Goal: Task Accomplishment & Management: Manage account settings

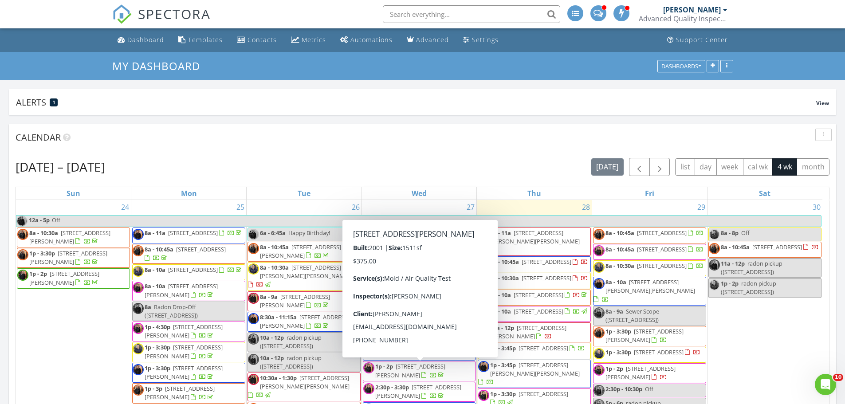
click at [440, 375] on span "1p - 2p 5104 Alercia Ct, Raleigh 27606" at bounding box center [419, 371] width 112 height 17
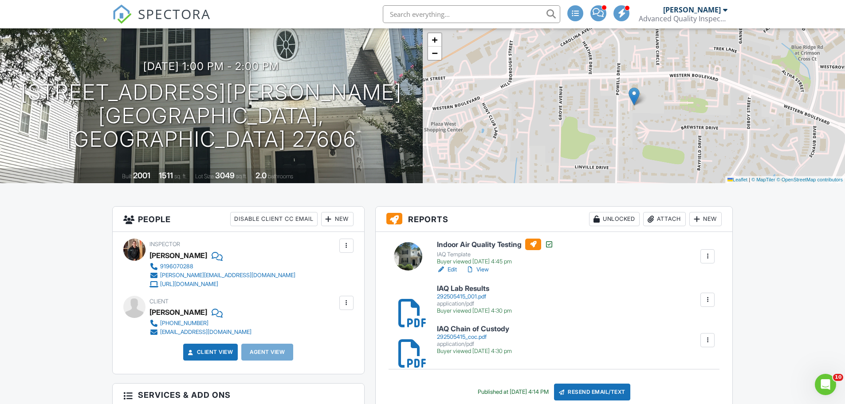
scroll to position [133, 0]
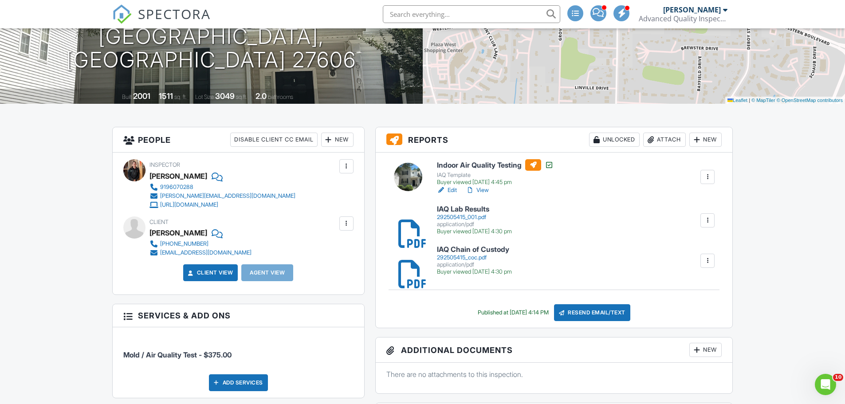
click at [479, 217] on div "292505415_001.pdf" at bounding box center [474, 217] width 75 height 7
click at [485, 191] on link "View" at bounding box center [477, 190] width 23 height 9
click at [438, 20] on input "text" at bounding box center [471, 14] width 177 height 18
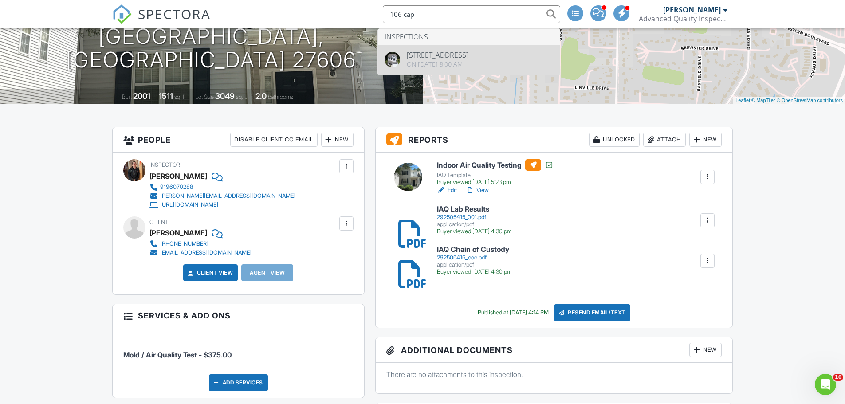
type input "106 cap"
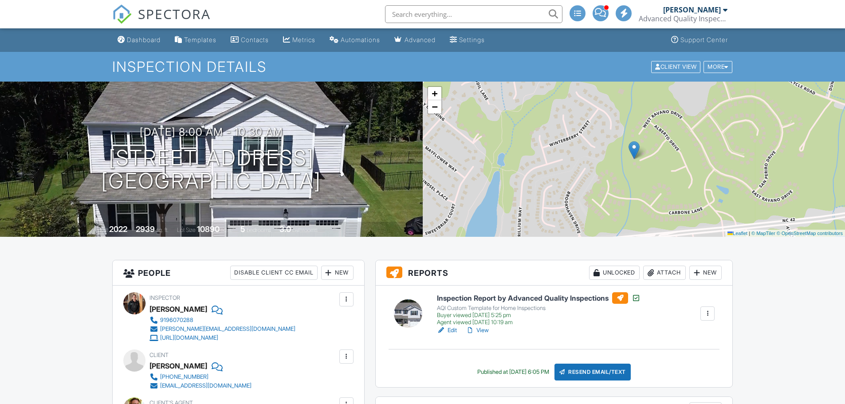
click at [667, 272] on div "Attach" at bounding box center [664, 273] width 43 height 14
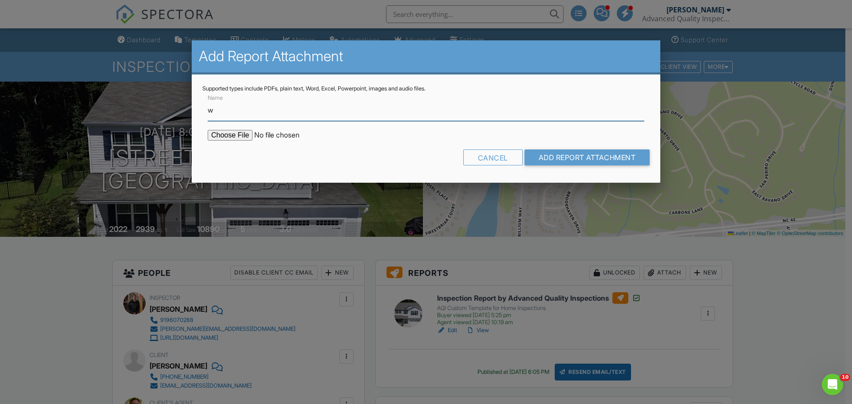
type input "WDIR (Pest / Termite Report)"
click at [228, 136] on input "file" at bounding box center [283, 135] width 151 height 11
type input "C:\fakepath\106 Capanne Court - WDIR.pdf"
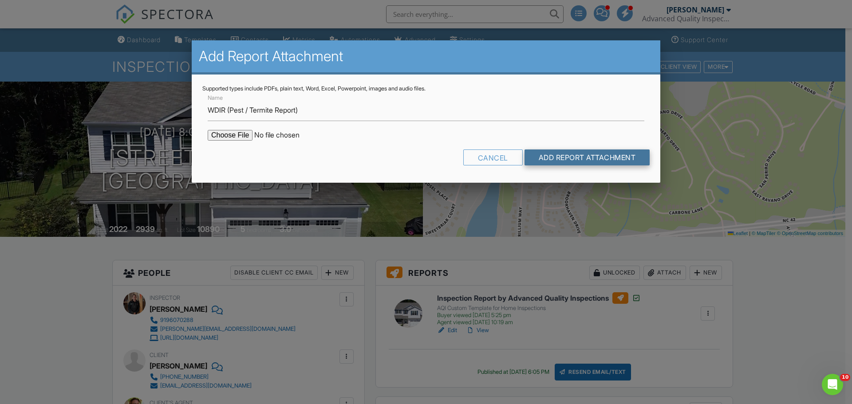
click at [600, 158] on input "Add Report Attachment" at bounding box center [588, 158] width 126 height 16
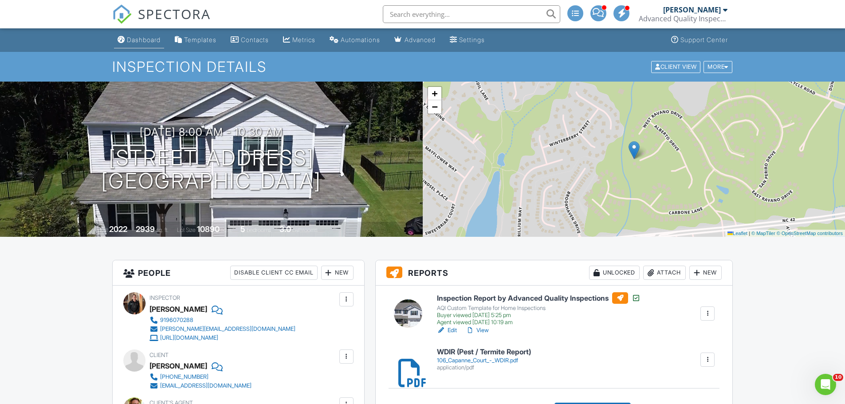
click at [150, 39] on div "Dashboard" at bounding box center [144, 40] width 34 height 8
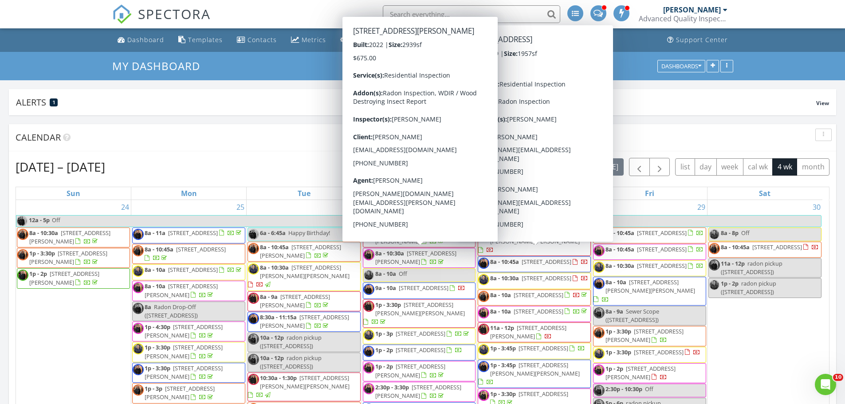
click at [522, 258] on span "[STREET_ADDRESS]" at bounding box center [547, 262] width 50 height 8
